Goal: Complete application form: Complete application form

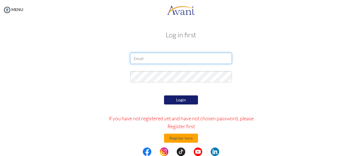
type input "[EMAIL_ADDRESS][DOMAIN_NAME]"
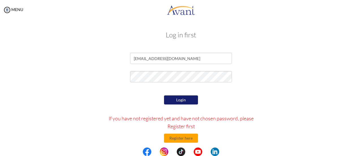
click at [177, 102] on button "Login" at bounding box center [181, 99] width 34 height 9
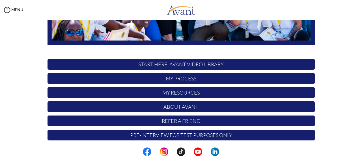
scroll to position [158, 0]
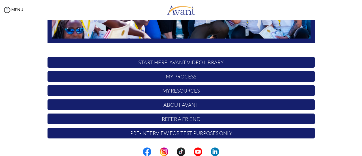
click at [175, 133] on p "Pre-Interview for test purposes only" at bounding box center [180, 132] width 267 height 11
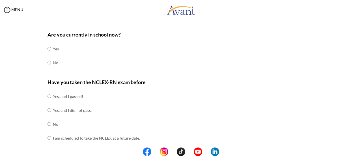
scroll to position [21, 0]
click at [47, 55] on input "radio" at bounding box center [49, 48] width 4 height 11
radio input "true"
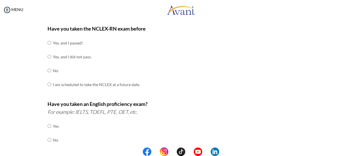
scroll to position [75, 0]
click at [47, 48] on input "radio" at bounding box center [49, 42] width 4 height 11
radio input "true"
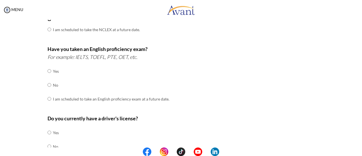
scroll to position [130, 0]
click at [47, 76] on input "radio" at bounding box center [49, 70] width 4 height 11
radio input "true"
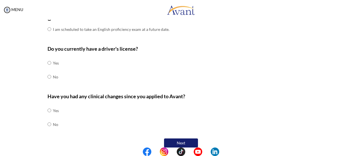
scroll to position [199, 0]
click at [47, 61] on input "radio" at bounding box center [49, 62] width 4 height 11
radio input "true"
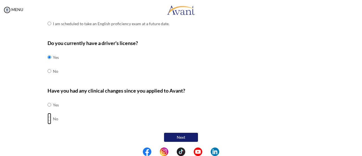
click at [47, 110] on input "radio" at bounding box center [49, 104] width 4 height 11
radio input "true"
click at [169, 135] on button "Next" at bounding box center [181, 136] width 34 height 9
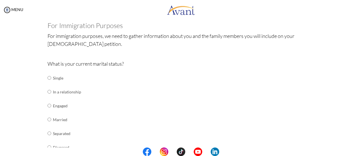
scroll to position [38, 0]
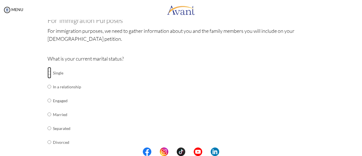
click at [47, 71] on input "radio" at bounding box center [49, 72] width 4 height 11
radio input "true"
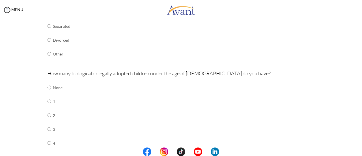
scroll to position [140, 0]
click at [47, 93] on input "radio" at bounding box center [49, 86] width 4 height 11
radio input "true"
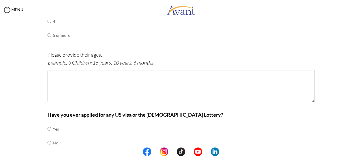
scroll to position [285, 0]
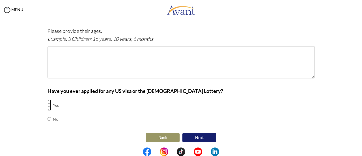
click at [47, 103] on input "radio" at bounding box center [49, 104] width 4 height 11
radio input "true"
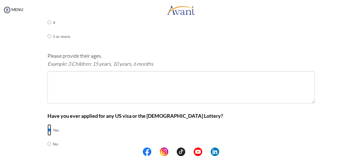
scroll to position [260, 0]
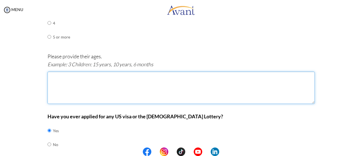
click at [60, 73] on textarea at bounding box center [180, 87] width 267 height 32
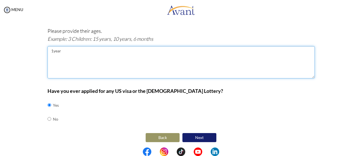
type textarea "1year"
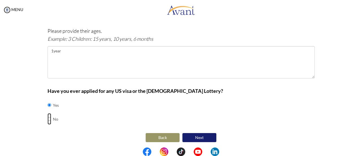
click at [47, 110] on input "radio" at bounding box center [49, 104] width 4 height 11
radio input "true"
click at [200, 137] on button "Next" at bounding box center [199, 137] width 34 height 9
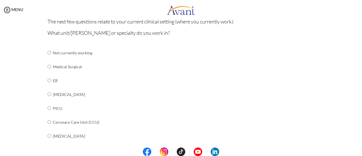
scroll to position [56, 0]
click at [47, 58] on input "radio" at bounding box center [49, 52] width 4 height 11
radio input "true"
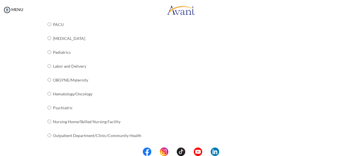
scroll to position [252, 0]
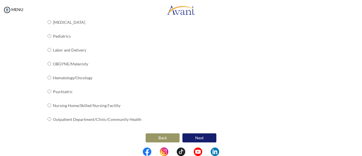
click at [193, 137] on button "Next" at bounding box center [199, 137] width 34 height 9
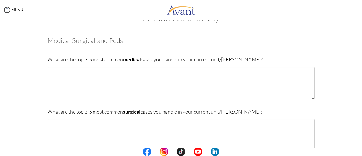
scroll to position [17, 0]
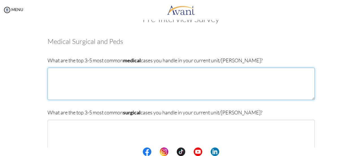
click at [71, 77] on textarea at bounding box center [180, 84] width 267 height 32
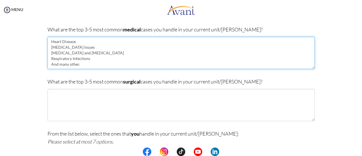
scroll to position [54, 0]
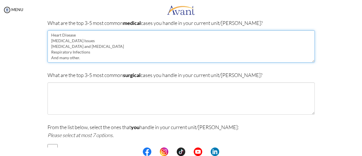
type textarea "Heart Disease [MEDICAL_DATA] Issues [MEDICAL_DATA] and [MEDICAL_DATA] Respirato…"
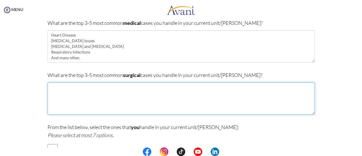
click at [73, 89] on textarea at bounding box center [180, 98] width 267 height 32
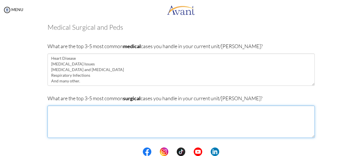
scroll to position [27, 0]
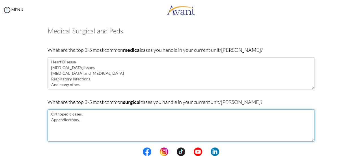
click at [63, 119] on textarea "Orthopedic cases, Appendicetomy," at bounding box center [180, 125] width 267 height 32
type textarea "Orthopedic cases, Appendecetomy,"
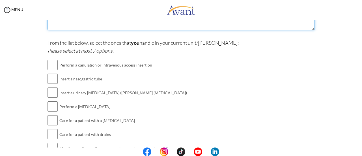
scroll to position [139, 0]
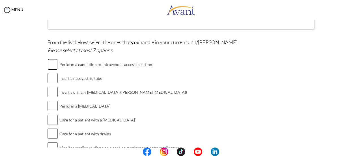
click at [48, 62] on input "checkbox" at bounding box center [52, 63] width 10 height 11
checkbox input "true"
click at [48, 79] on input "checkbox" at bounding box center [52, 77] width 10 height 11
checkbox input "true"
click at [48, 95] on input "checkbox" at bounding box center [52, 91] width 10 height 11
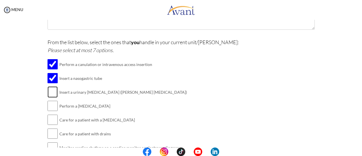
checkbox input "true"
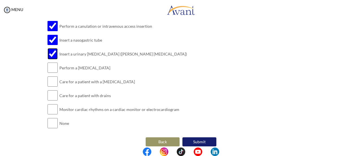
scroll to position [178, 0]
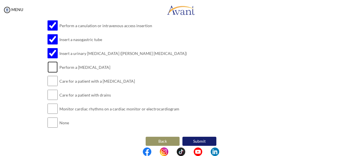
click at [48, 66] on input "checkbox" at bounding box center [52, 66] width 10 height 11
checkbox input "true"
click at [47, 78] on input "checkbox" at bounding box center [52, 80] width 10 height 11
checkbox input "true"
click at [47, 94] on input "checkbox" at bounding box center [52, 94] width 10 height 11
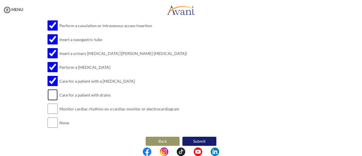
checkbox input "true"
click at [48, 106] on input "checkbox" at bounding box center [52, 108] width 10 height 11
checkbox input "true"
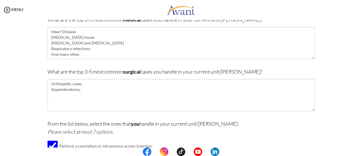
scroll to position [53, 0]
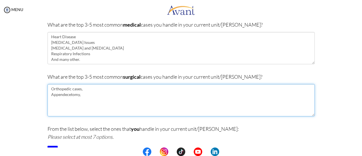
click at [69, 101] on textarea "Orthopedic cases, Appendecetomy," at bounding box center [180, 100] width 267 height 32
click at [84, 96] on textarea "Orthopedic cases, Appendecetomy," at bounding box center [180, 100] width 267 height 32
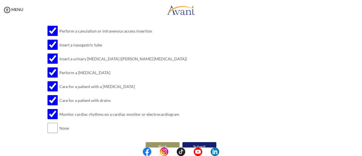
scroll to position [182, 0]
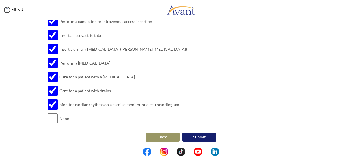
type textarea "Orthopedic cases, [MEDICAL_DATA] Cardiovascular Surger, [MEDICAL_DATA], Obstetr…"
click at [203, 134] on button "Submit" at bounding box center [199, 136] width 34 height 9
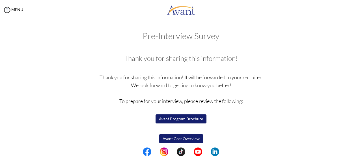
scroll to position [44, 0]
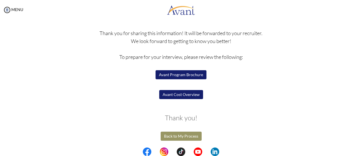
click at [171, 137] on button "Back to My Process" at bounding box center [180, 135] width 41 height 9
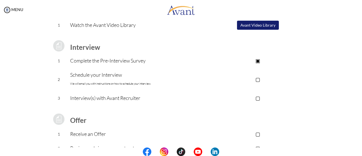
scroll to position [61, 0]
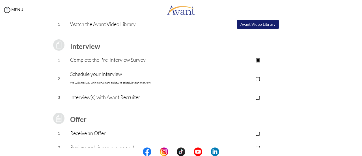
click at [107, 81] on font "We will email you with instructions on how to schedule your interview." at bounding box center [110, 83] width 81 height 4
click at [75, 78] on p "Schedule your Interview We will email you with instructions on how to schedule …" at bounding box center [135, 78] width 131 height 17
click at [258, 77] on p "▢" at bounding box center [257, 78] width 113 height 8
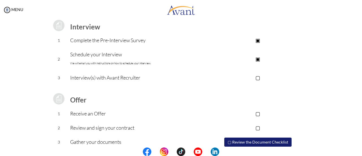
scroll to position [80, 0]
click at [256, 77] on p "▢" at bounding box center [257, 77] width 113 height 8
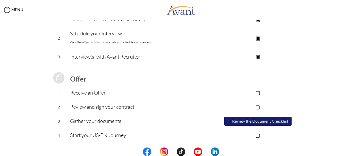
click at [255, 92] on p "▢" at bounding box center [257, 92] width 113 height 8
click at [258, 109] on p "▢" at bounding box center [257, 107] width 113 height 8
click at [256, 133] on p "▢" at bounding box center [257, 135] width 113 height 8
click at [258, 118] on button "▢ Review the Document Checklist" at bounding box center [257, 120] width 67 height 9
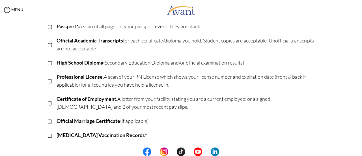
scroll to position [0, 0]
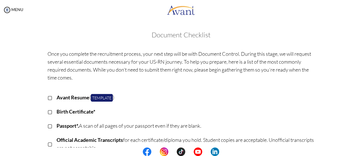
click at [47, 99] on p "▢" at bounding box center [49, 97] width 5 height 8
click at [97, 95] on link "Template" at bounding box center [102, 98] width 22 height 8
click at [47, 111] on p "▢" at bounding box center [49, 111] width 5 height 8
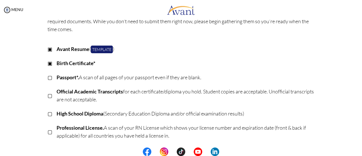
scroll to position [49, 0]
click at [49, 76] on p "▢" at bounding box center [49, 77] width 5 height 8
click at [47, 94] on p "▢" at bounding box center [49, 95] width 5 height 8
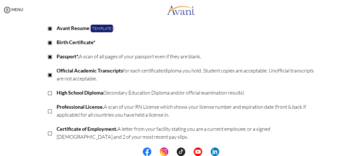
scroll to position [72, 0]
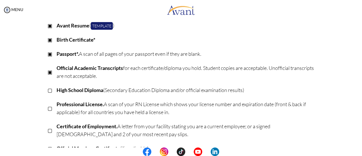
click at [48, 88] on p "▢" at bounding box center [49, 90] width 5 height 8
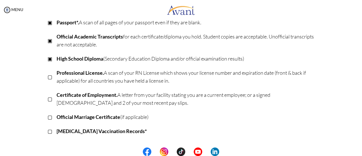
scroll to position [104, 0]
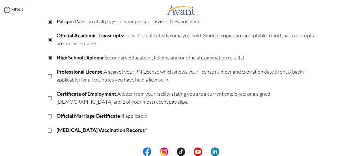
click at [47, 97] on p "▢" at bounding box center [49, 97] width 5 height 8
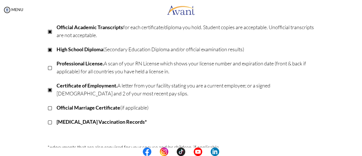
scroll to position [114, 0]
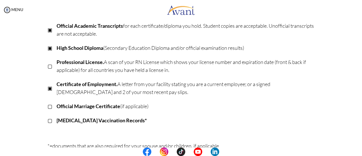
click at [47, 66] on p "▢" at bounding box center [49, 66] width 5 height 8
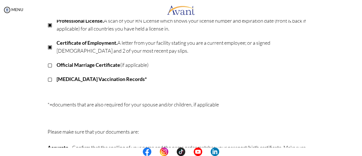
scroll to position [156, 0]
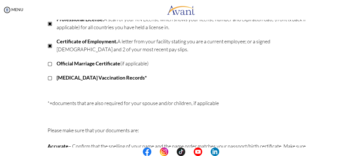
click at [47, 78] on p "▢" at bounding box center [49, 77] width 5 height 8
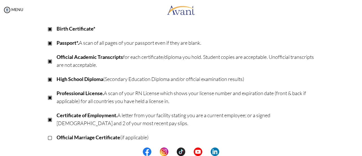
scroll to position [0, 0]
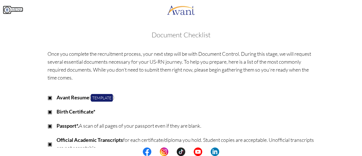
click at [5, 10] on img at bounding box center [7, 10] width 8 height 8
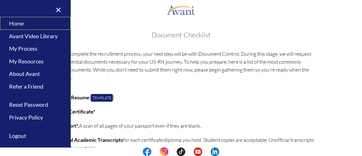
click at [23, 23] on link "Home" at bounding box center [35, 23] width 71 height 13
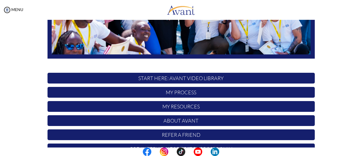
scroll to position [158, 0]
